Goal: Task Accomplishment & Management: Manage account settings

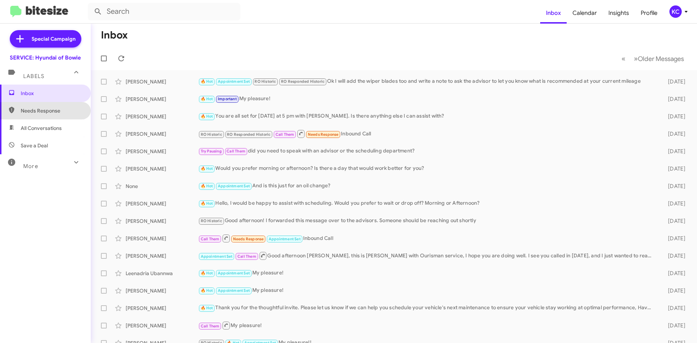
click at [54, 117] on span "Needs Response" at bounding box center [45, 110] width 91 height 17
type input "in:needs-response"
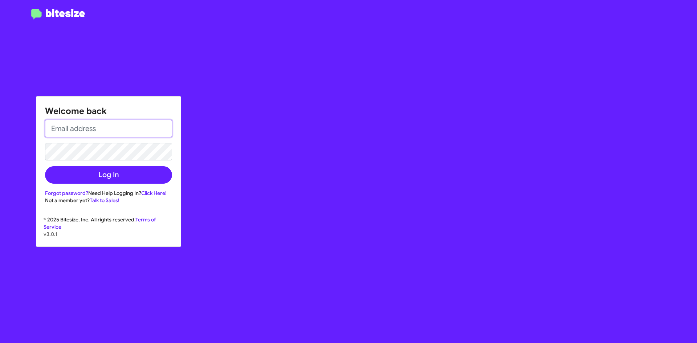
type input "[EMAIL_ADDRESS][DOMAIN_NAME]"
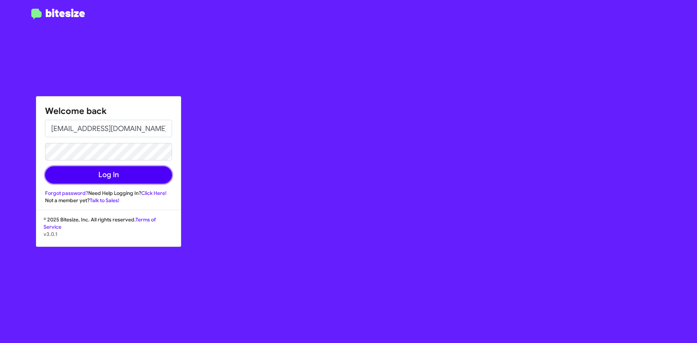
click at [86, 175] on button "Log In" at bounding box center [108, 174] width 127 height 17
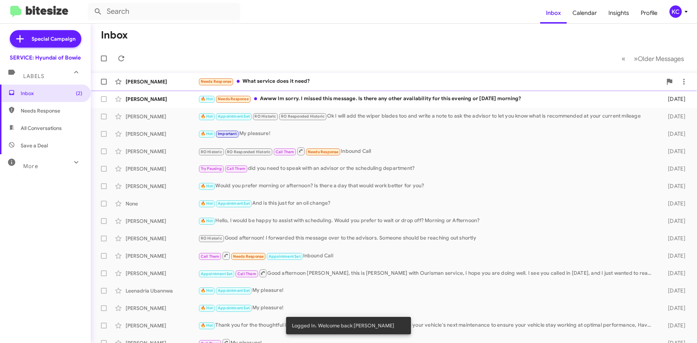
click at [280, 83] on div "Needs Response What service does it need?" at bounding box center [430, 81] width 464 height 8
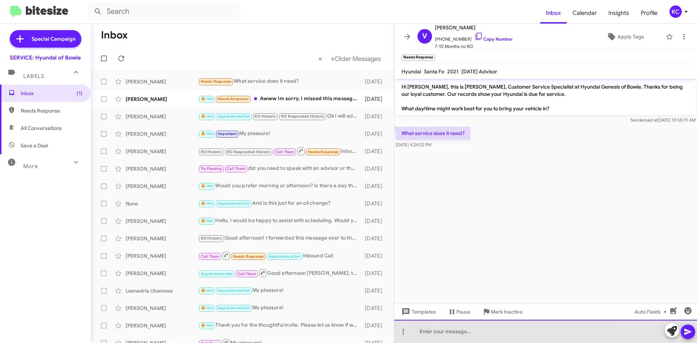
click at [474, 333] on div at bounding box center [545, 331] width 303 height 23
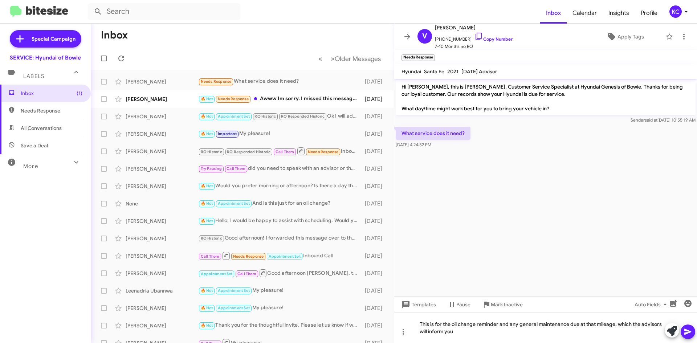
click at [689, 331] on icon at bounding box center [688, 331] width 9 height 9
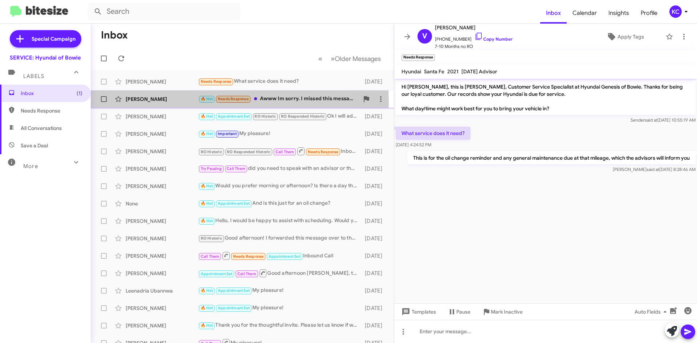
click at [140, 103] on div "Jacquelyn Mcgauley 🔥 Hot Needs Response Awww Im sorry. I missed this message. I…" at bounding box center [243, 99] width 292 height 15
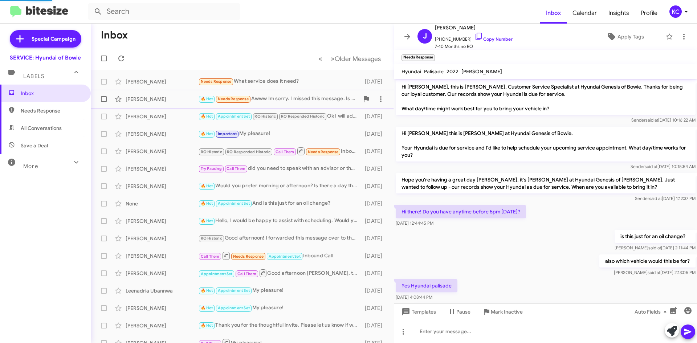
scroll to position [144, 0]
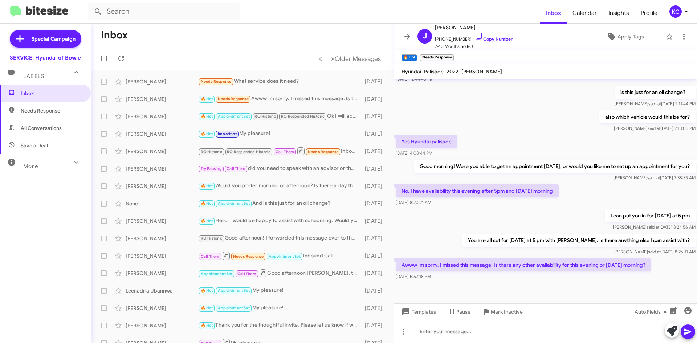
click at [567, 338] on div at bounding box center [545, 331] width 303 height 23
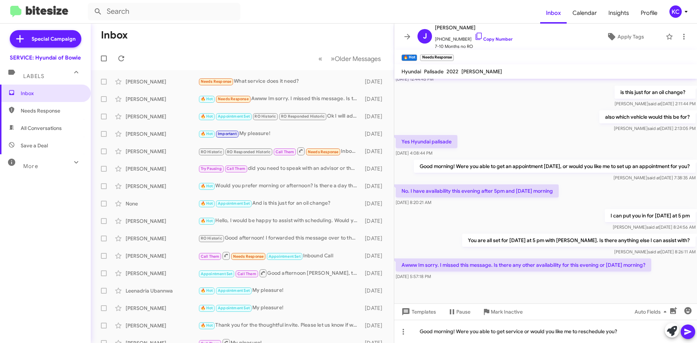
click at [690, 331] on icon at bounding box center [688, 331] width 9 height 9
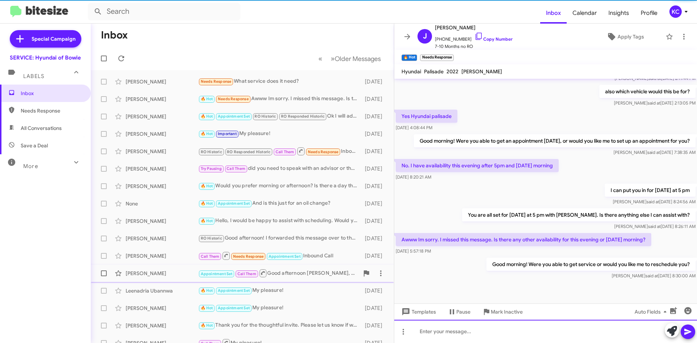
scroll to position [171, 0]
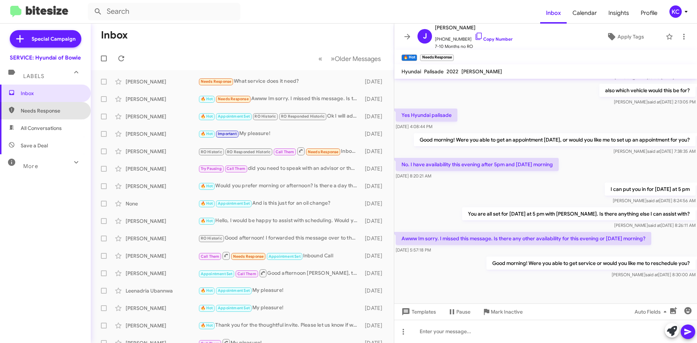
click at [47, 106] on span "Needs Response" at bounding box center [45, 110] width 91 height 17
type input "in:needs-response"
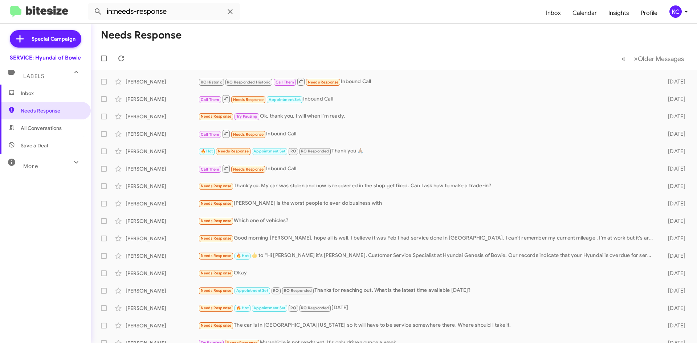
click at [678, 12] on div "KC" at bounding box center [675, 11] width 12 height 12
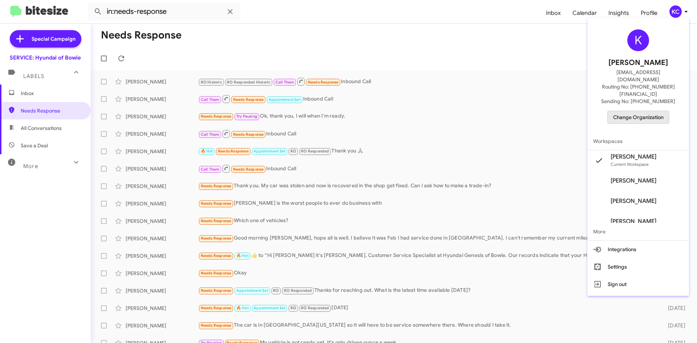
click at [638, 111] on span "Change Organization" at bounding box center [638, 117] width 50 height 12
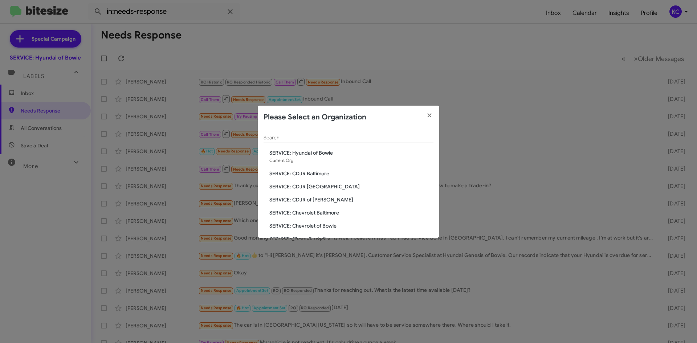
scroll to position [109, 0]
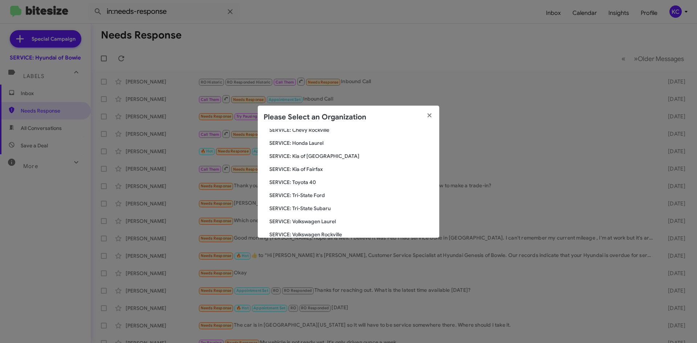
click at [307, 183] on span "SERVICE: Toyota 40" at bounding box center [351, 182] width 164 height 7
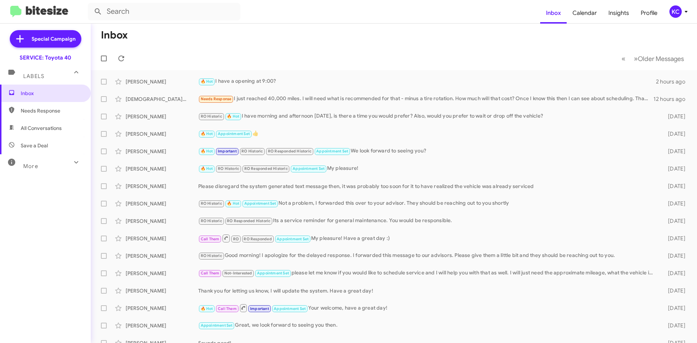
click at [52, 113] on span "Needs Response" at bounding box center [52, 110] width 62 height 7
type input "in:needs-response"
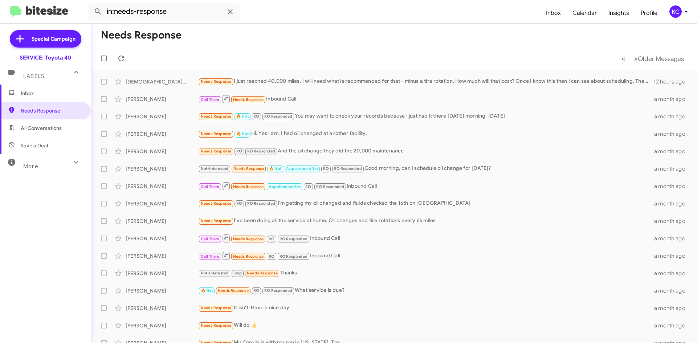
click at [45, 98] on span "Inbox" at bounding box center [45, 93] width 91 height 17
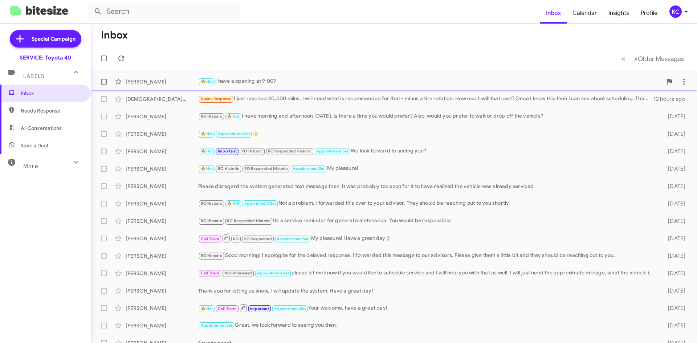
click at [238, 87] on div "Brooke Crouse 🔥 Hot I have a opening at 9:00? 2 hours ago" at bounding box center [394, 81] width 595 height 15
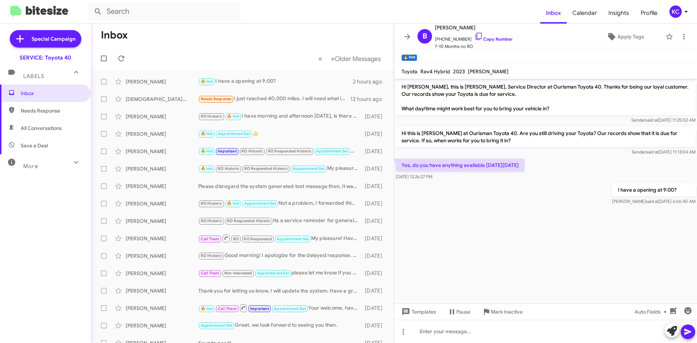
click at [46, 107] on span "Needs Response" at bounding box center [52, 110] width 62 height 7
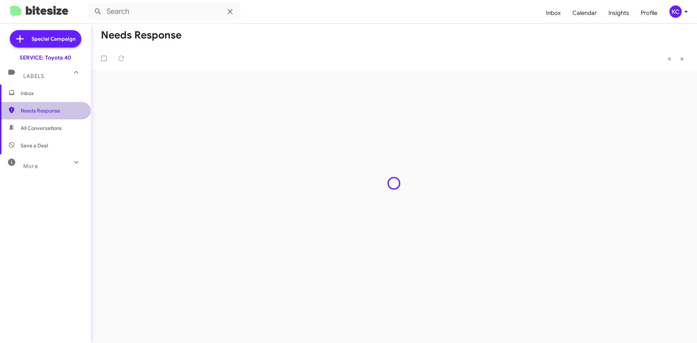
type input "in:needs-response"
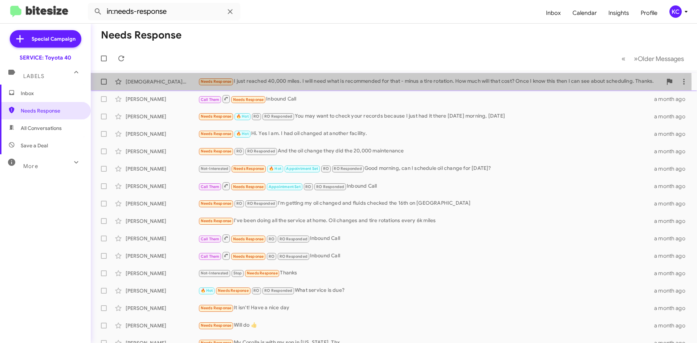
click at [273, 84] on div "Needs Response I just reached 40,000 miles. I will need what is recommended for…" at bounding box center [430, 81] width 464 height 8
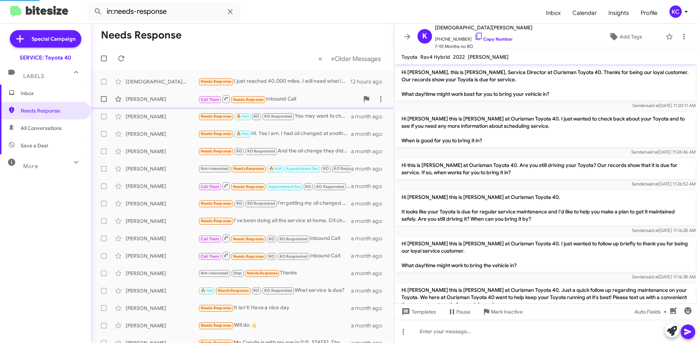
scroll to position [241, 0]
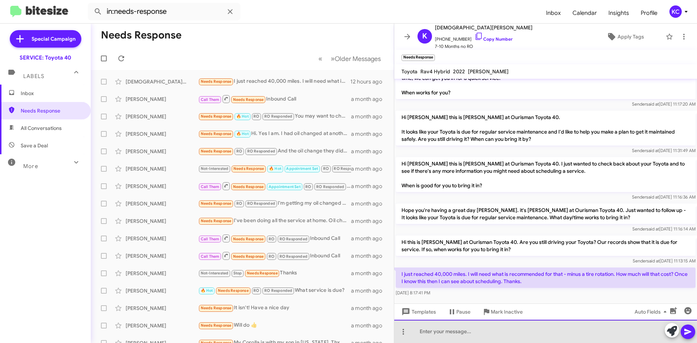
click at [488, 334] on div at bounding box center [545, 331] width 303 height 23
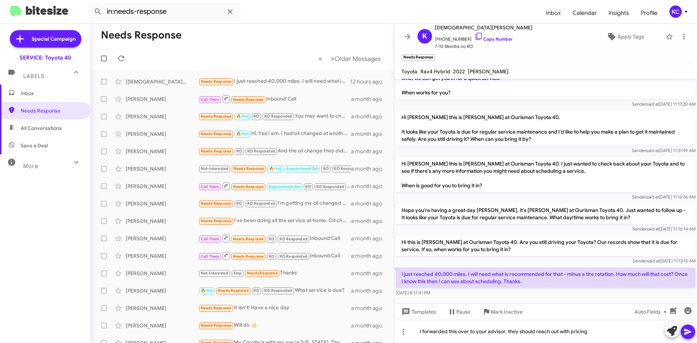
click at [689, 330] on icon at bounding box center [688, 331] width 9 height 9
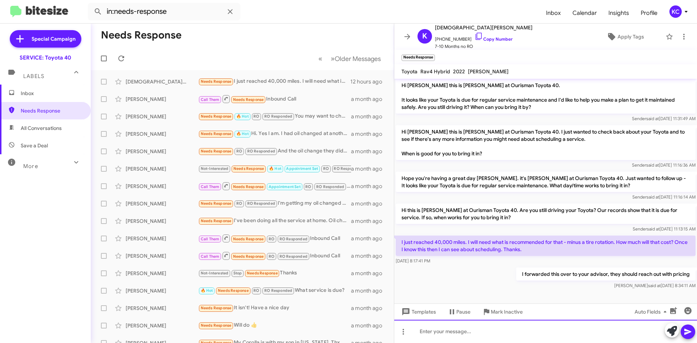
scroll to position [282, 0]
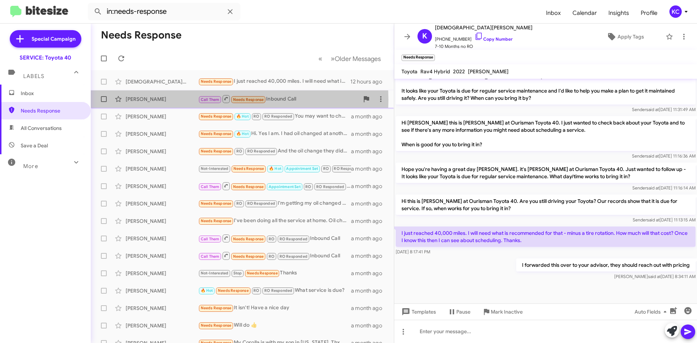
click at [139, 99] on div "Thomas Benn" at bounding box center [162, 98] width 73 height 7
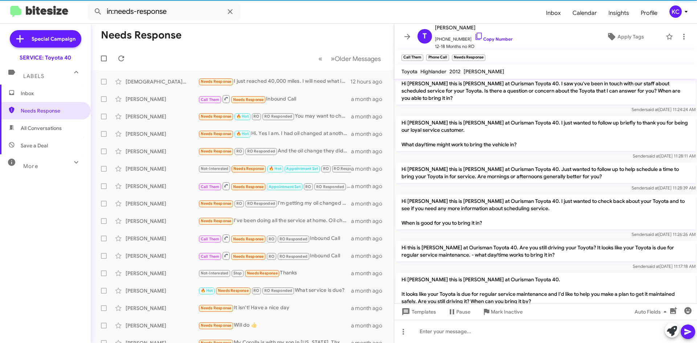
scroll to position [575, 0]
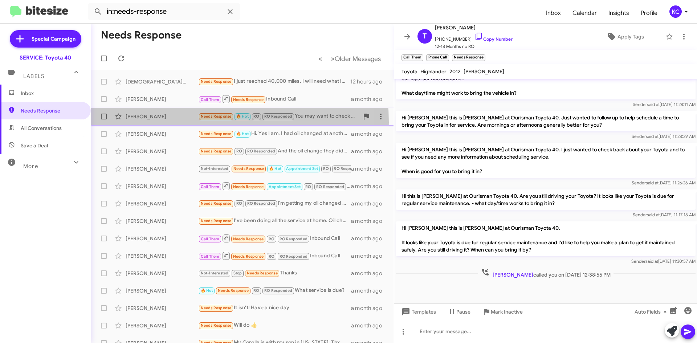
click at [151, 122] on div "Joanne Stern Needs Response 🔥 Hot RO RO Responded You may want to check your re…" at bounding box center [243, 116] width 292 height 15
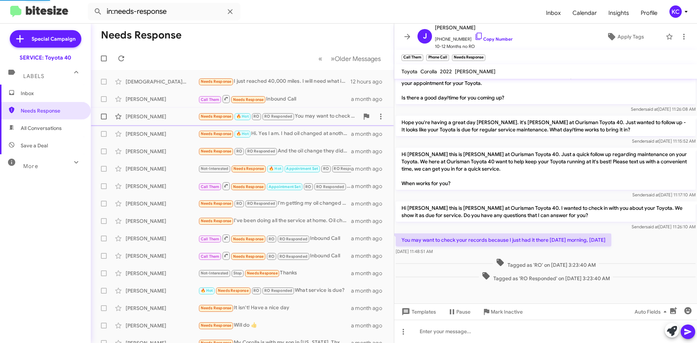
scroll to position [120, 0]
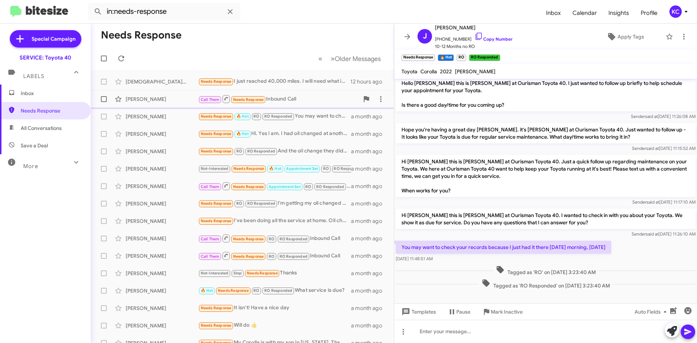
click at [144, 106] on div "Thomas Benn Call Them Needs Response Inbound Call a month ago" at bounding box center [243, 99] width 292 height 15
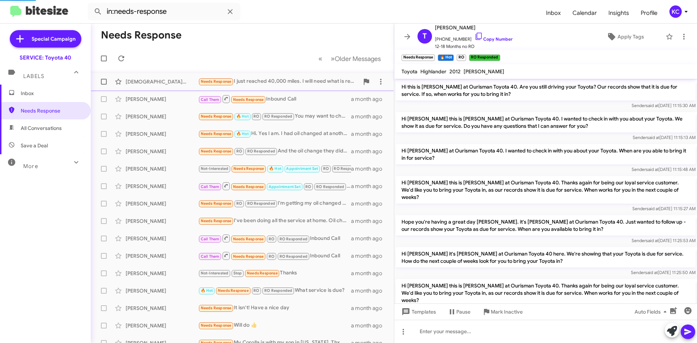
click at [137, 86] on div "Kristen Neat Needs Response I just reached 40,000 miles. I will need what is re…" at bounding box center [243, 81] width 292 height 15
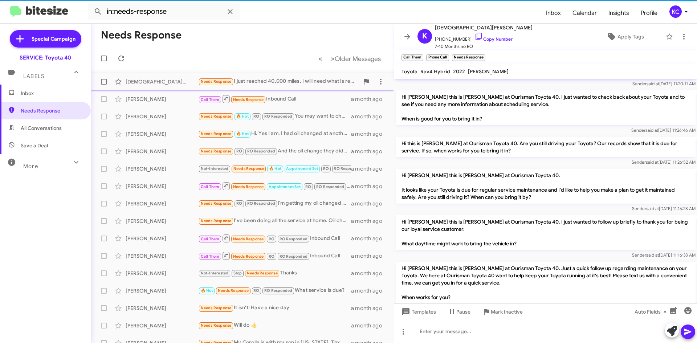
scroll to position [268, 0]
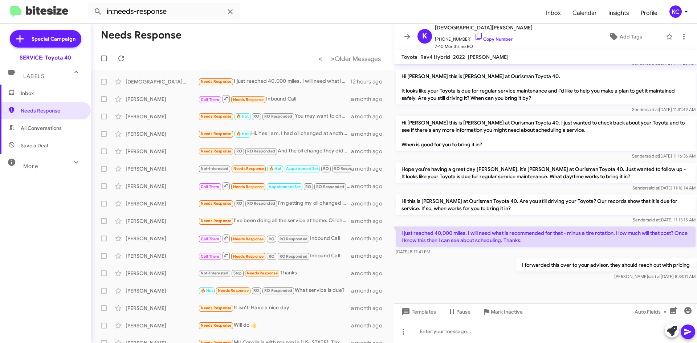
click at [31, 88] on span "Inbox" at bounding box center [45, 93] width 91 height 17
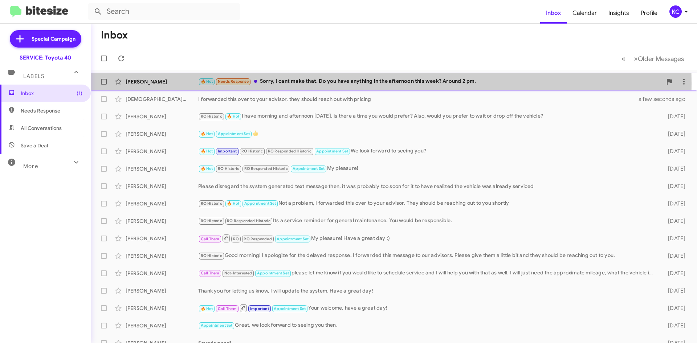
click at [328, 83] on div "🔥 Hot Needs Response Sorry, I cant make that. Do you have anything in the after…" at bounding box center [430, 81] width 464 height 8
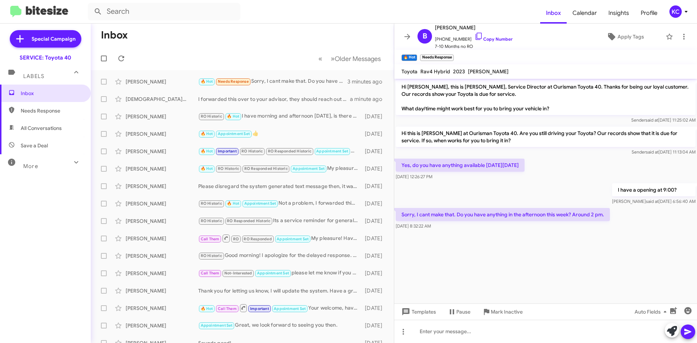
click at [674, 15] on div "KC" at bounding box center [675, 11] width 12 height 12
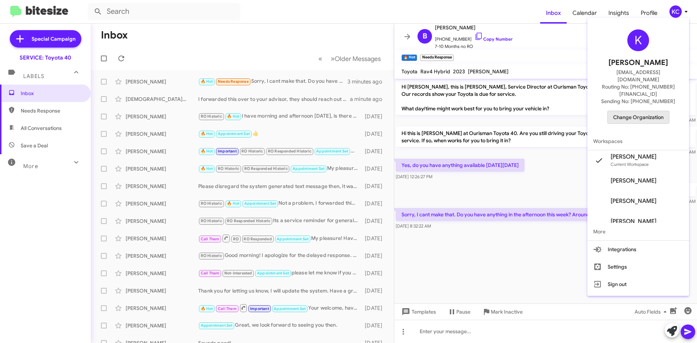
click at [652, 111] on span "Change Organization" at bounding box center [638, 117] width 50 height 12
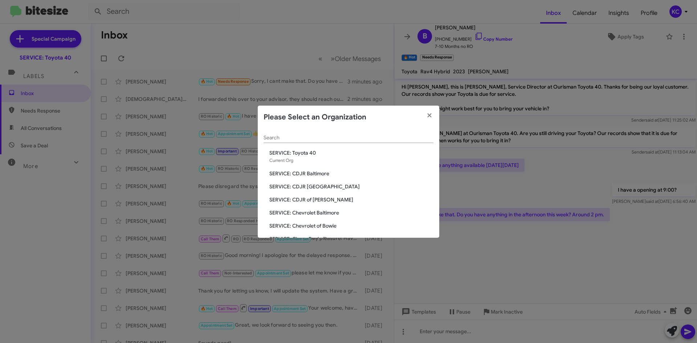
click at [315, 170] on span "SERVICE: CDJR Baltimore" at bounding box center [351, 173] width 164 height 7
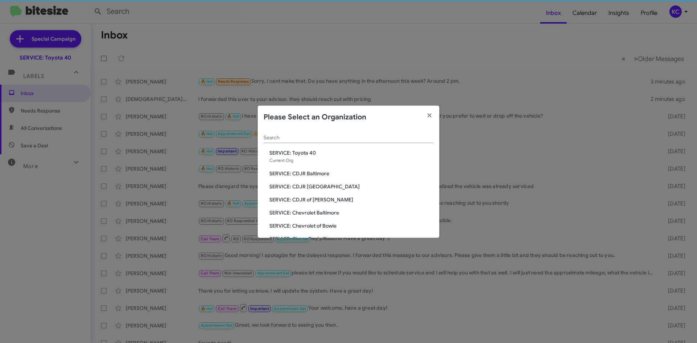
click at [317, 175] on span "SERVICE: CDJR Baltimore" at bounding box center [351, 173] width 164 height 7
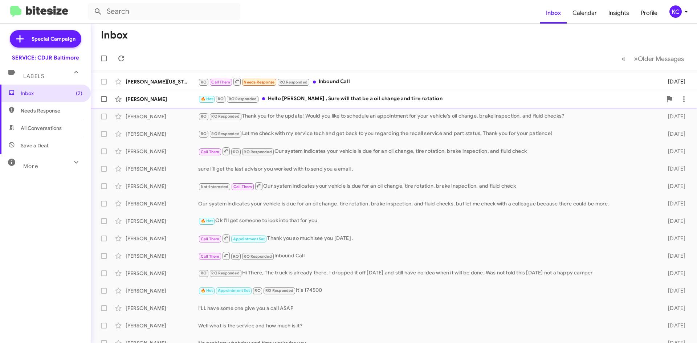
click at [298, 99] on div "🔥 Hot RO RO Responded Hello Amando , Sure will that be a oil change and tire ro…" at bounding box center [430, 99] width 464 height 8
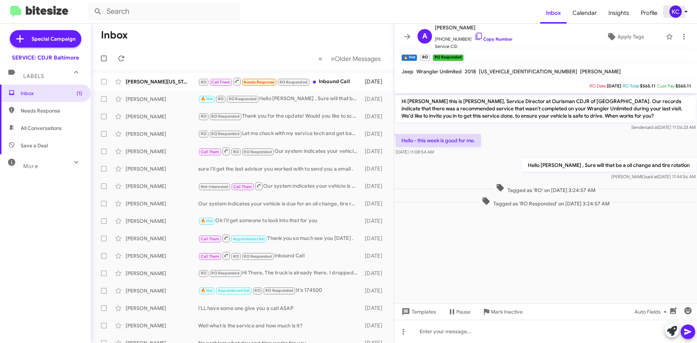
click at [679, 12] on div "KC" at bounding box center [675, 11] width 12 height 12
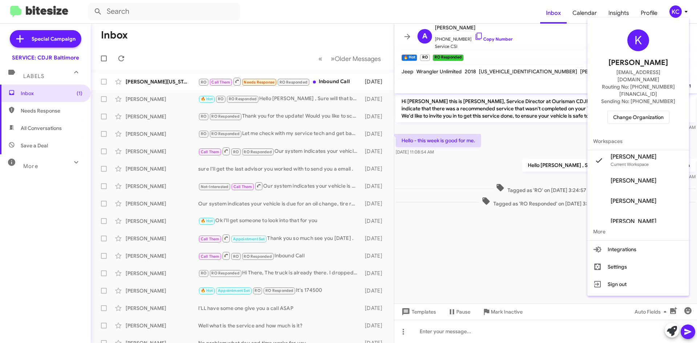
click at [632, 111] on span "Change Organization" at bounding box center [638, 117] width 50 height 12
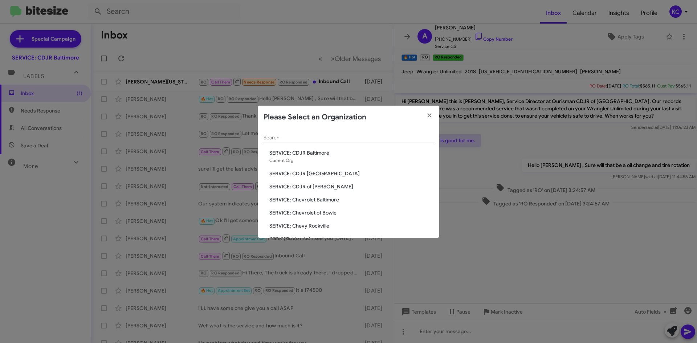
click at [317, 185] on span "SERVICE: CDJR of [PERSON_NAME]" at bounding box center [351, 186] width 164 height 7
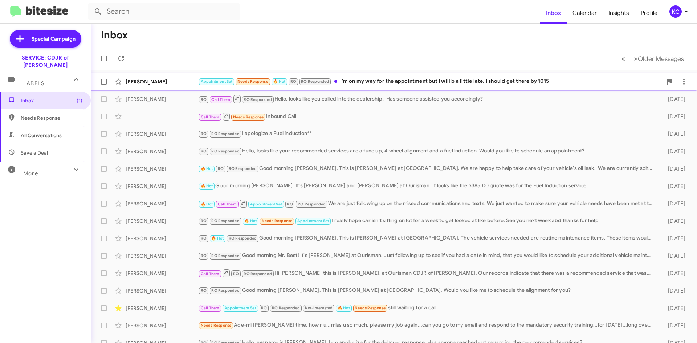
click at [443, 81] on div "Appointment Set Needs Response 🔥 Hot RO RO Responded I'm on my way for the appo…" at bounding box center [430, 81] width 464 height 8
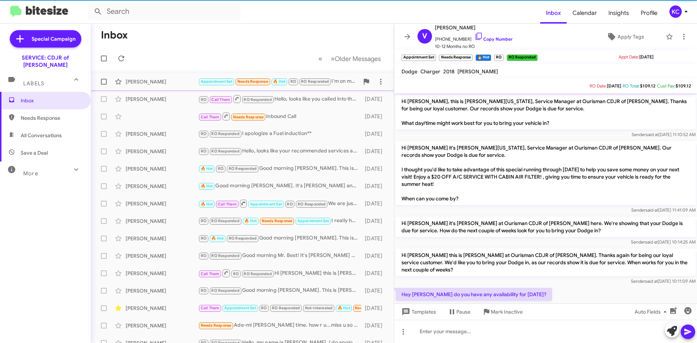
scroll to position [301, 0]
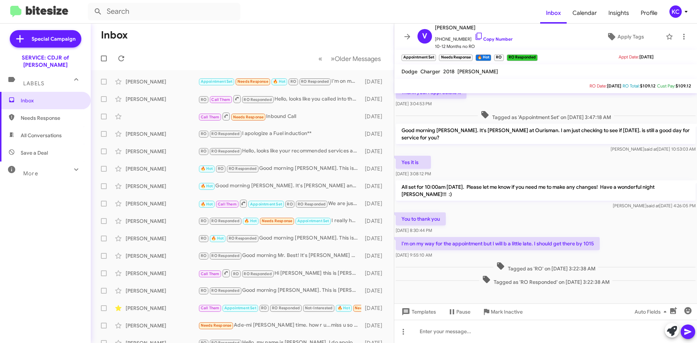
click at [673, 15] on div "KC" at bounding box center [675, 11] width 12 height 12
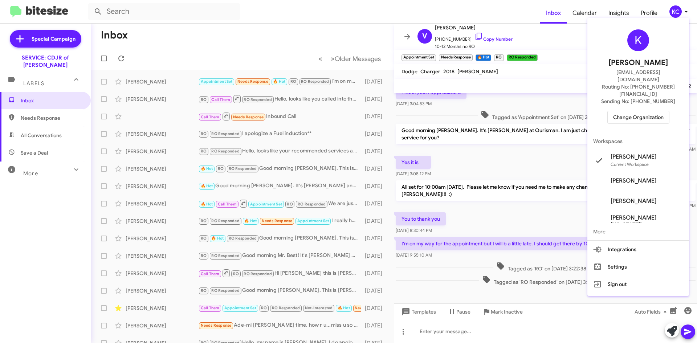
click at [642, 111] on span "Change Organization" at bounding box center [638, 117] width 50 height 12
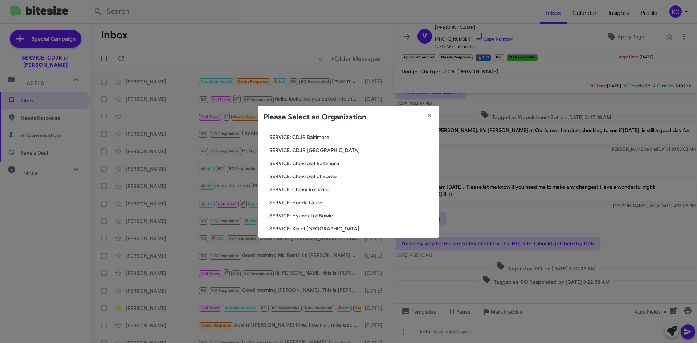
scroll to position [73, 0]
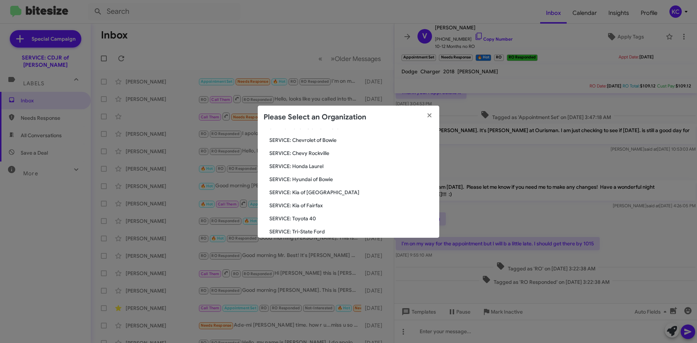
click at [326, 179] on span "SERVICE: Hyundai of Bowie" at bounding box center [351, 179] width 164 height 7
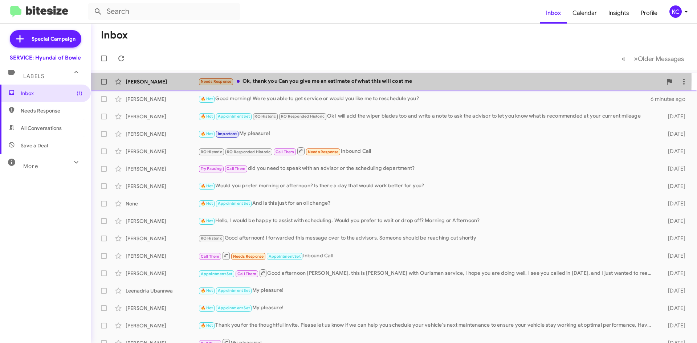
click at [311, 80] on div "Needs Response Ok, thank you Can you give me an estimate of what this will cost…" at bounding box center [430, 81] width 464 height 8
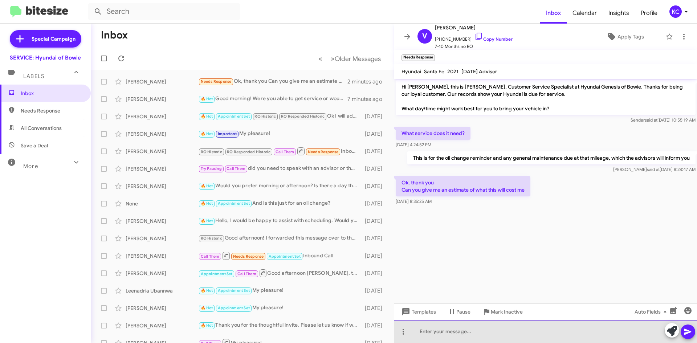
click at [473, 326] on div at bounding box center [545, 331] width 303 height 23
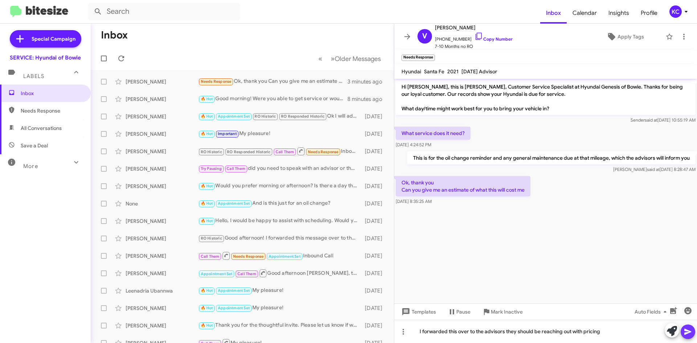
click at [688, 327] on span at bounding box center [688, 332] width 9 height 15
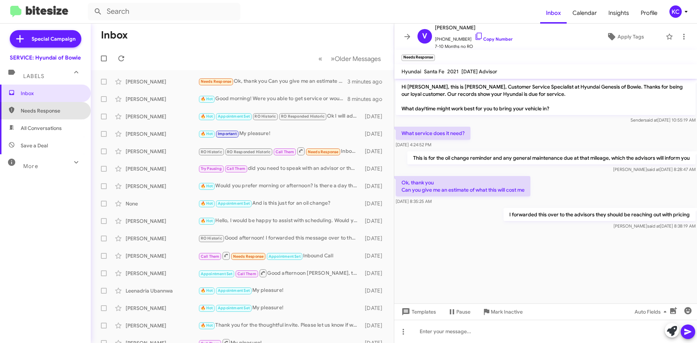
click at [57, 110] on span "Needs Response" at bounding box center [52, 110] width 62 height 7
type input "in:needs-response"
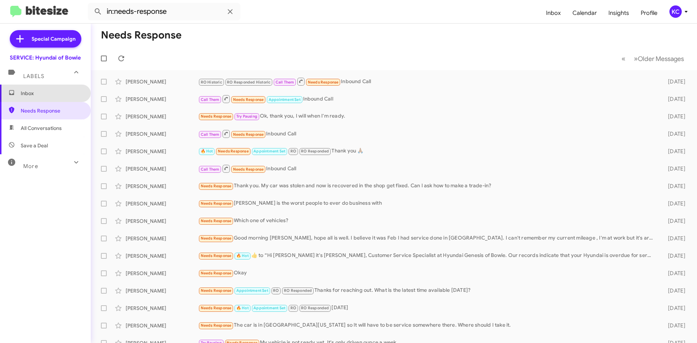
click at [55, 92] on span "Inbox" at bounding box center [52, 93] width 62 height 7
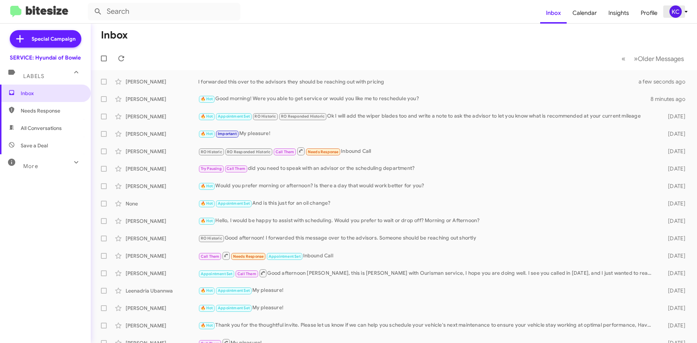
click at [681, 11] on div "KC" at bounding box center [675, 11] width 12 height 12
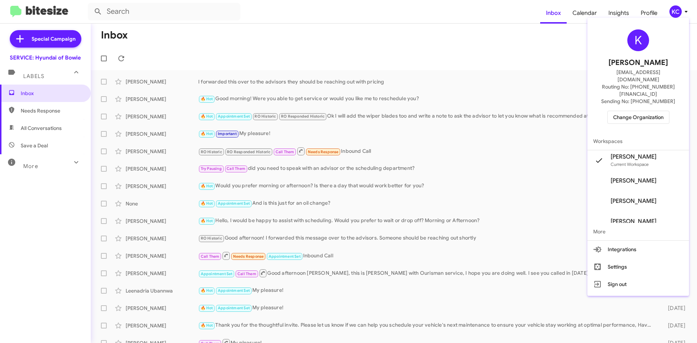
click at [641, 111] on span "Change Organization" at bounding box center [638, 117] width 50 height 12
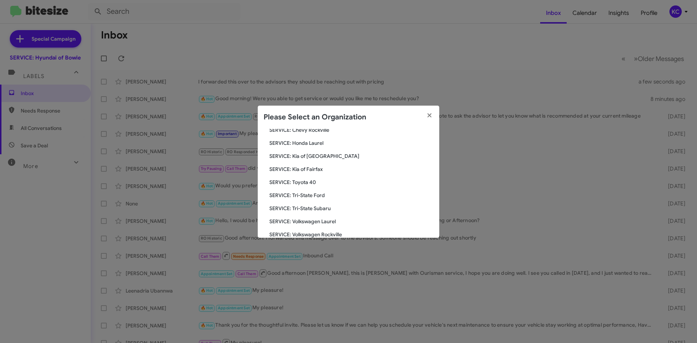
scroll to position [121, 0]
click at [310, 197] on span "SERVICE: Tri-State Subaru" at bounding box center [351, 196] width 164 height 7
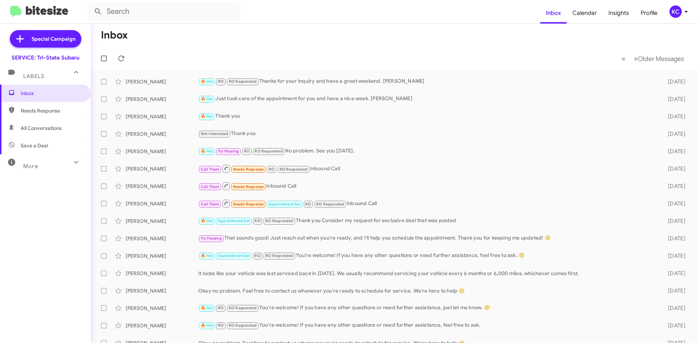
click at [29, 109] on span "Needs Response" at bounding box center [52, 110] width 62 height 7
type input "in:needs-response"
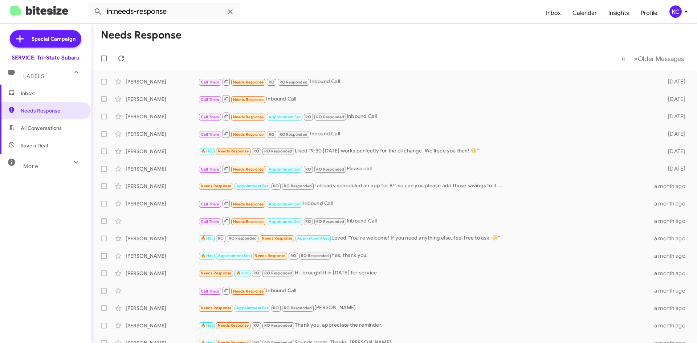
click at [672, 11] on div "KC" at bounding box center [675, 11] width 12 height 12
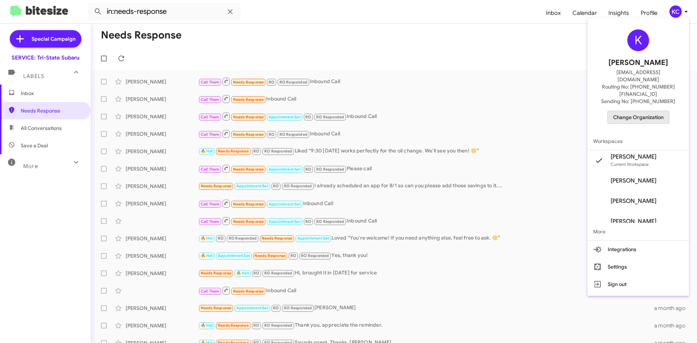
click at [644, 111] on span "Change Organization" at bounding box center [638, 117] width 50 height 12
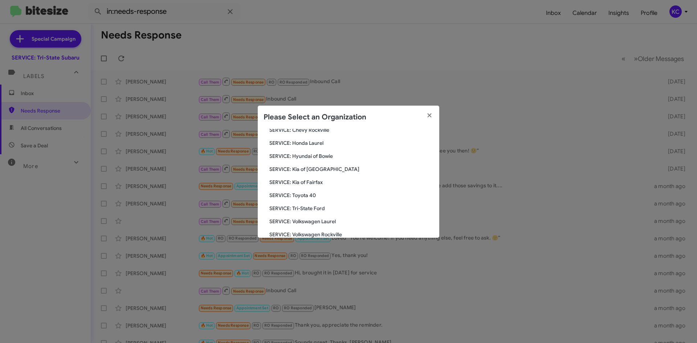
scroll to position [121, 0]
click at [322, 197] on span "SERVICE: Tri-State Ford" at bounding box center [351, 196] width 164 height 7
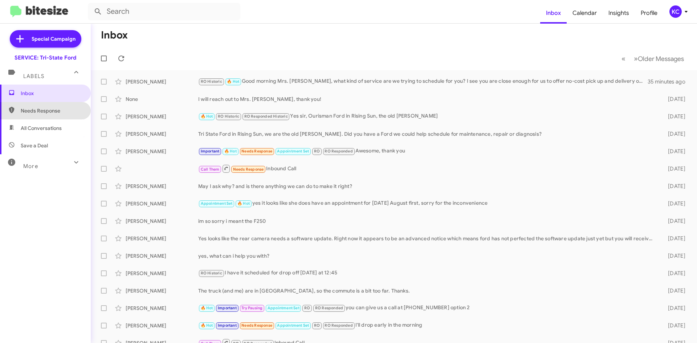
click at [51, 112] on span "Needs Response" at bounding box center [52, 110] width 62 height 7
type input "in:needs-response"
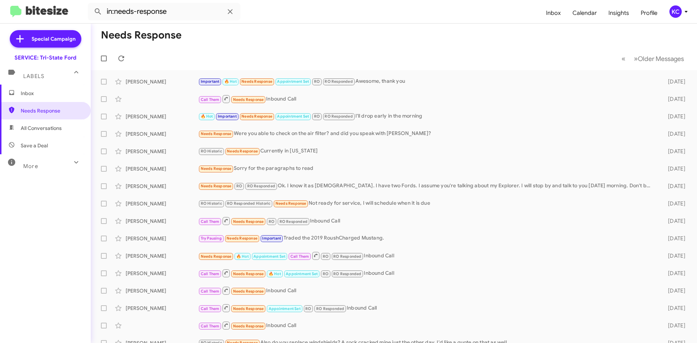
click at [677, 15] on div "KC" at bounding box center [675, 11] width 12 height 12
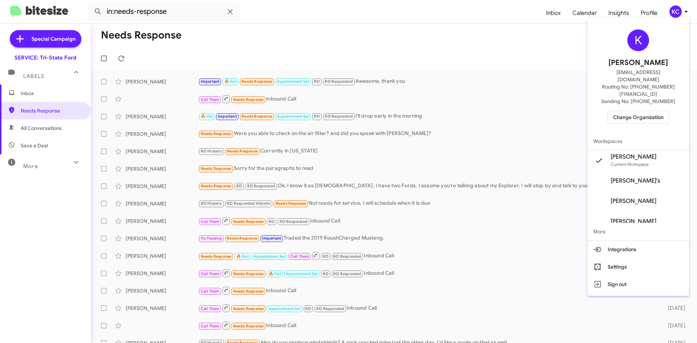
click at [662, 111] on span "Change Organization" at bounding box center [638, 117] width 50 height 12
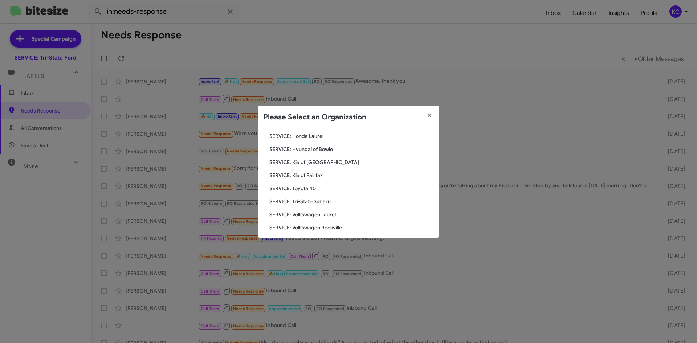
scroll to position [121, 0]
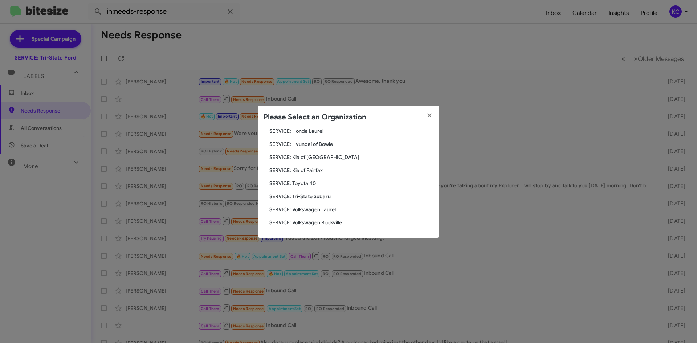
click at [313, 177] on div "Search SERVICE: Tri-State Ford Current Org SERVICE: CDJR Baltimore SERVICE: CDJ…" at bounding box center [349, 183] width 182 height 109
click at [313, 184] on span "SERVICE: Toyota 40" at bounding box center [351, 183] width 164 height 7
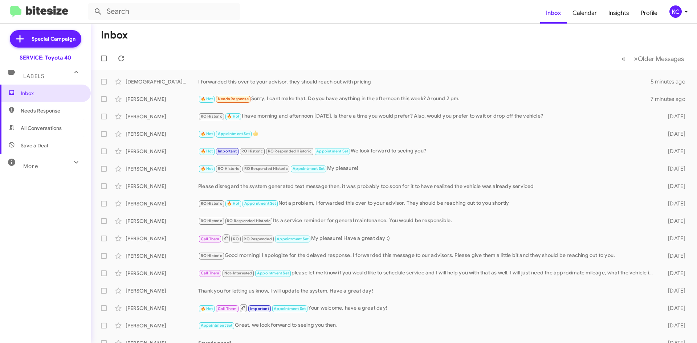
click at [680, 15] on div "KC" at bounding box center [675, 11] width 12 height 12
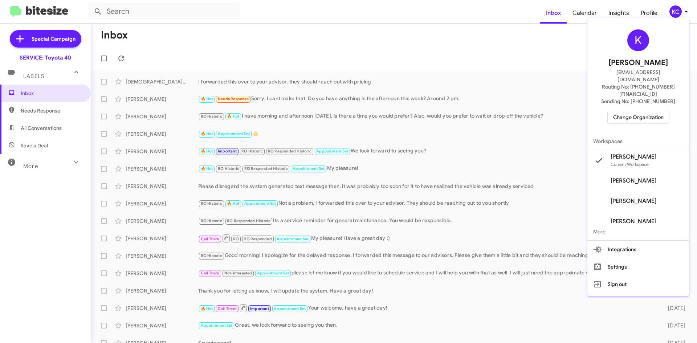
click at [634, 111] on span "Change Organization" at bounding box center [638, 117] width 50 height 12
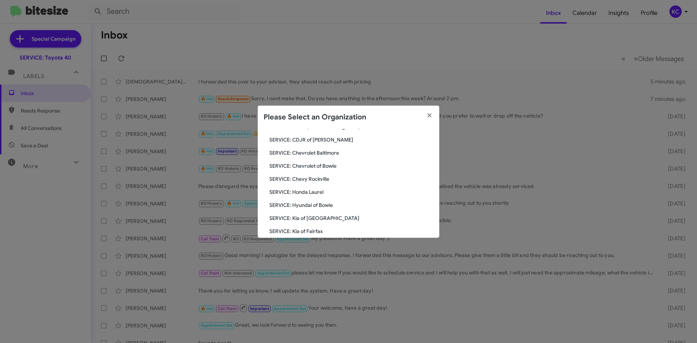
scroll to position [73, 0]
click at [431, 119] on fa-icon "button" at bounding box center [430, 115] width 8 height 11
